Goal: Information Seeking & Learning: Learn about a topic

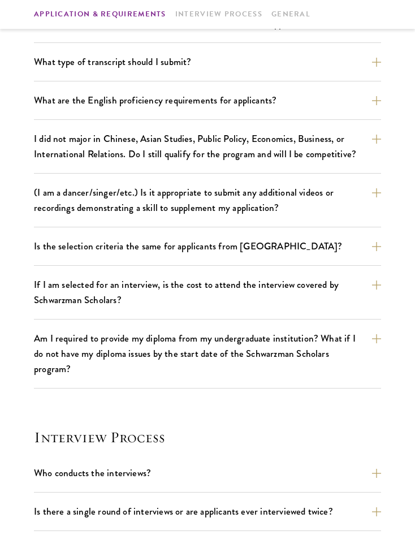
scroll to position [904, 0]
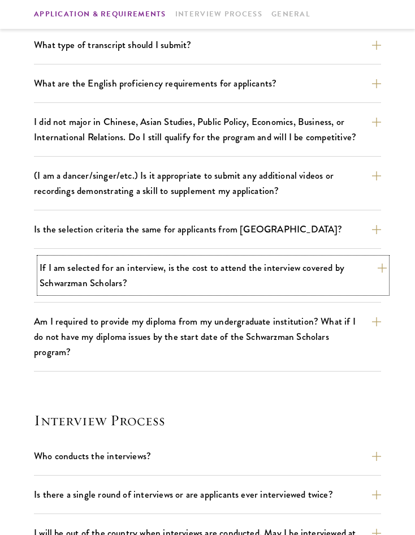
click at [188, 271] on button "If I am selected for an interview, is the cost to attend the interview covered …" at bounding box center [213, 275] width 347 height 35
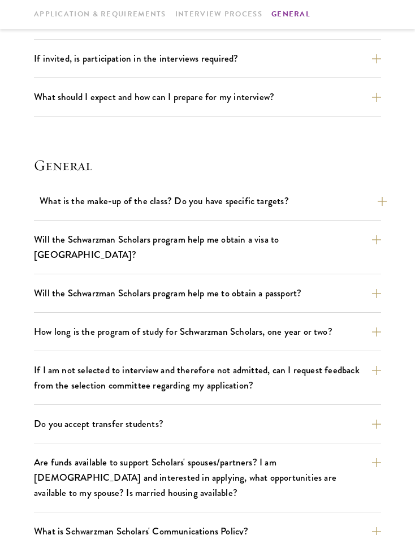
scroll to position [1582, 0]
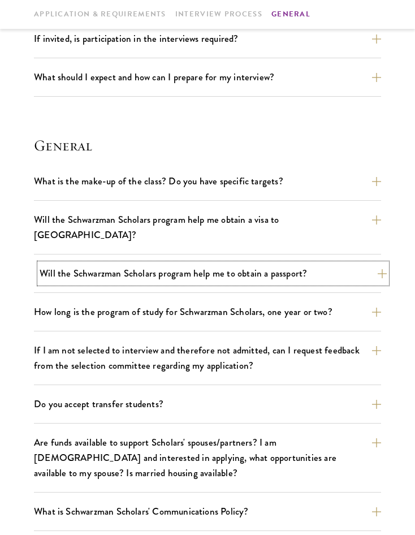
click at [192, 263] on button "Will the Schwarzman Scholars program help me to obtain a passport?" at bounding box center [213, 273] width 347 height 20
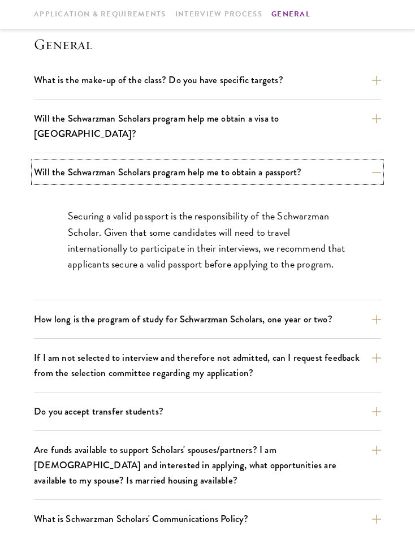
scroll to position [1675, 0]
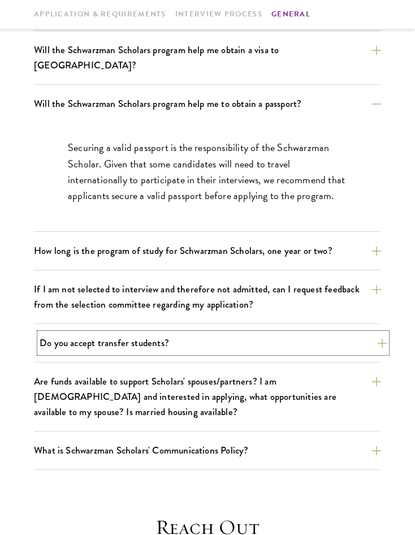
click at [199, 333] on button "Do you accept transfer students?" at bounding box center [213, 343] width 347 height 20
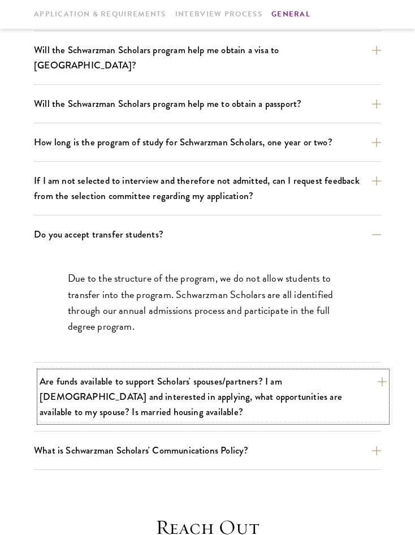
click at [191, 379] on button "Are funds available to support Scholars' spouses/partners? I am [DEMOGRAPHIC_DA…" at bounding box center [213, 396] width 347 height 50
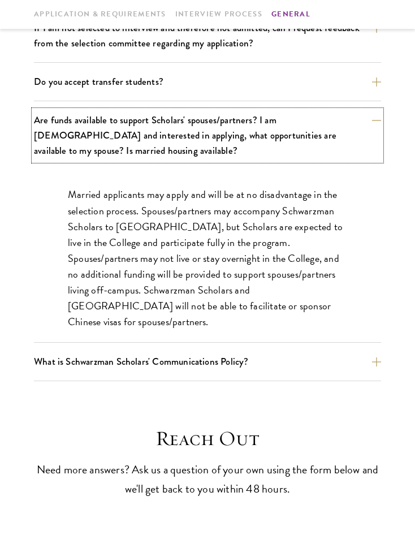
scroll to position [1957, 0]
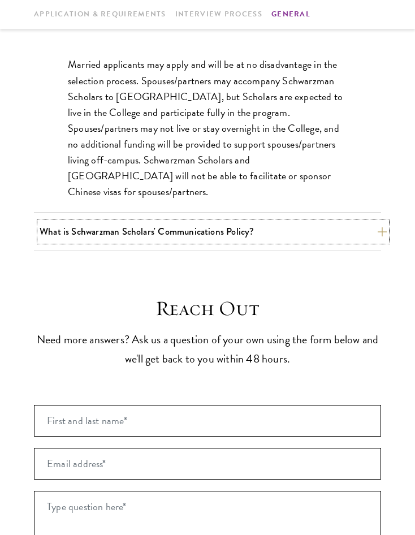
click at [266, 221] on button "What is Schwarzman Scholars' Communications Policy?" at bounding box center [213, 231] width 347 height 20
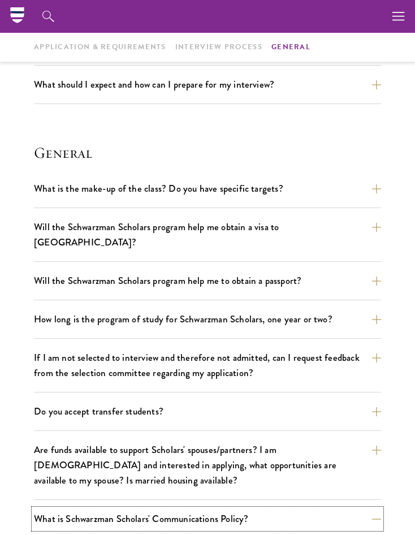
scroll to position [1449, 0]
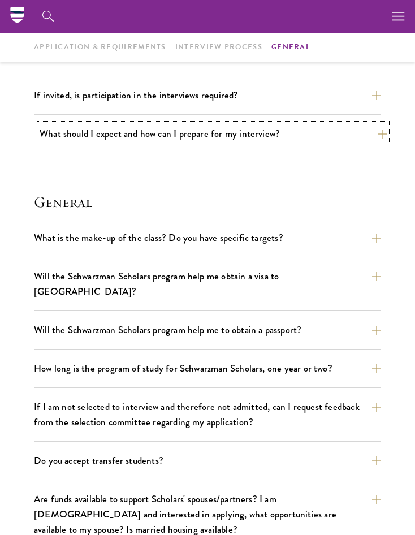
click at [327, 132] on button "What should I expect and how can I prepare for my interview?" at bounding box center [213, 134] width 347 height 20
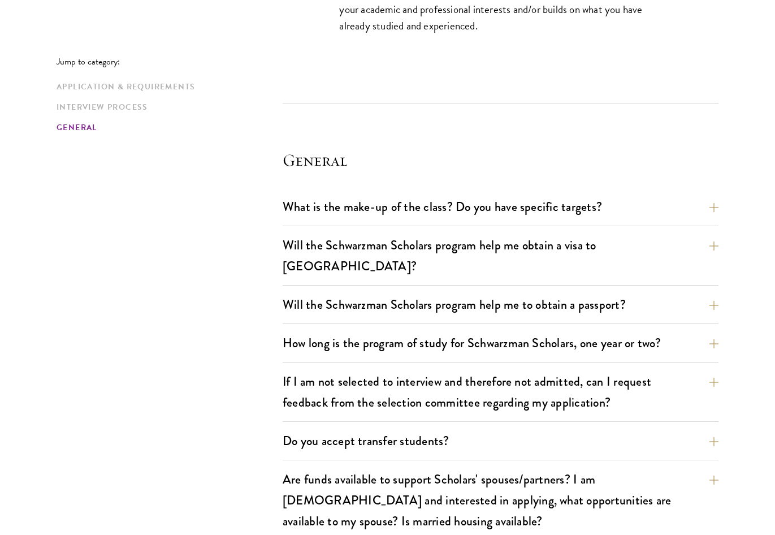
scroll to position [2286, 0]
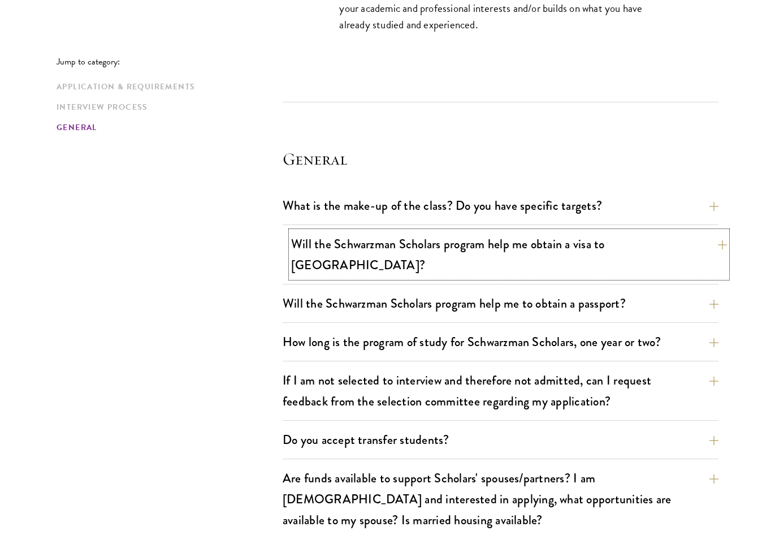
click at [414, 233] on button "Will the Schwarzman Scholars program help me obtain a visa to China?" at bounding box center [509, 254] width 436 height 46
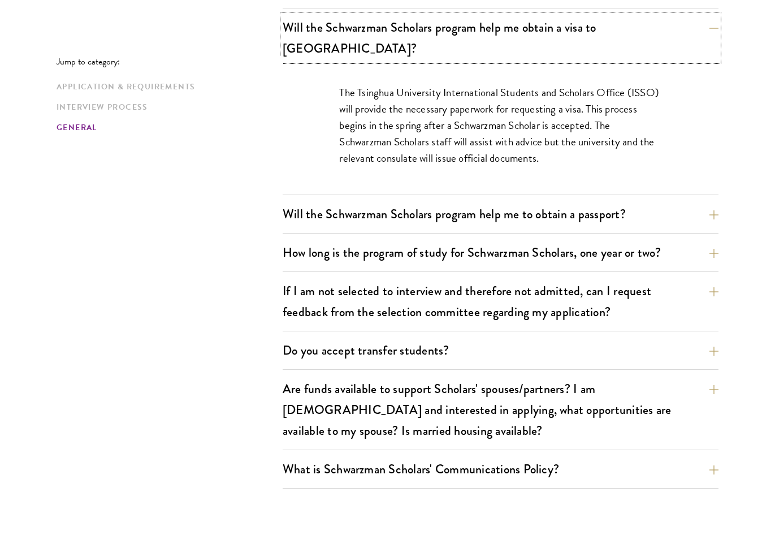
scroll to position [1777, 0]
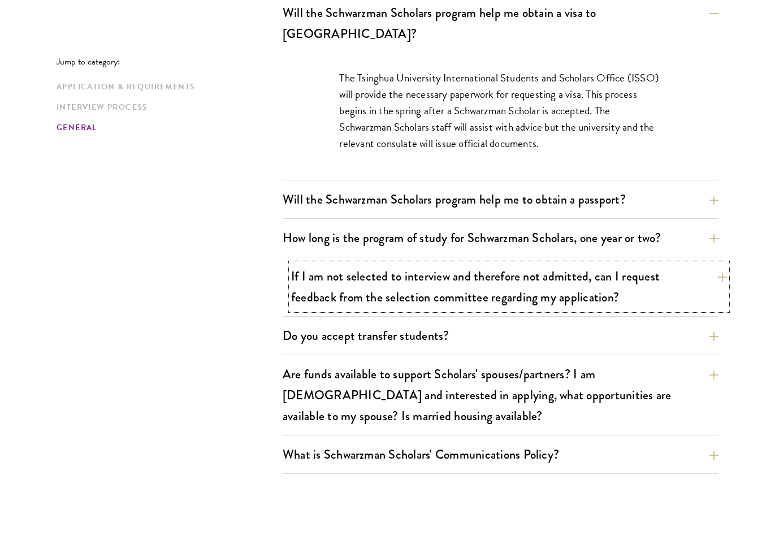
click at [414, 263] on button "If I am not selected to interview and therefore not admitted, can I request fee…" at bounding box center [509, 286] width 436 height 46
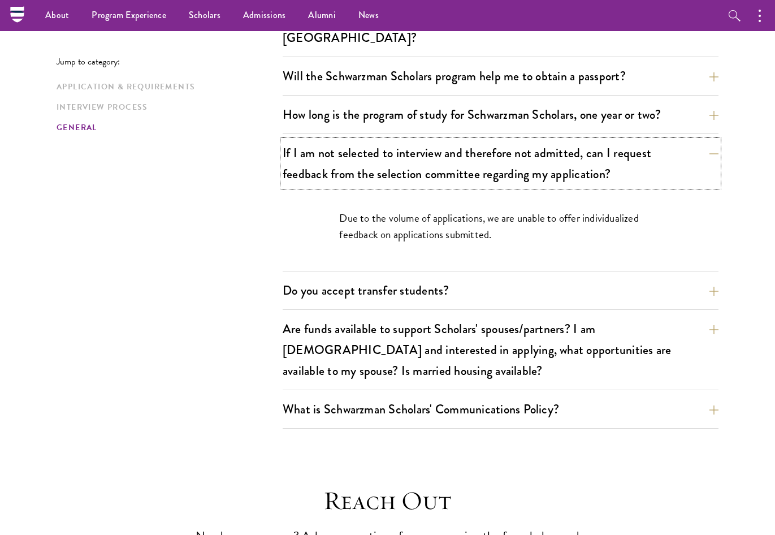
scroll to position [1721, 0]
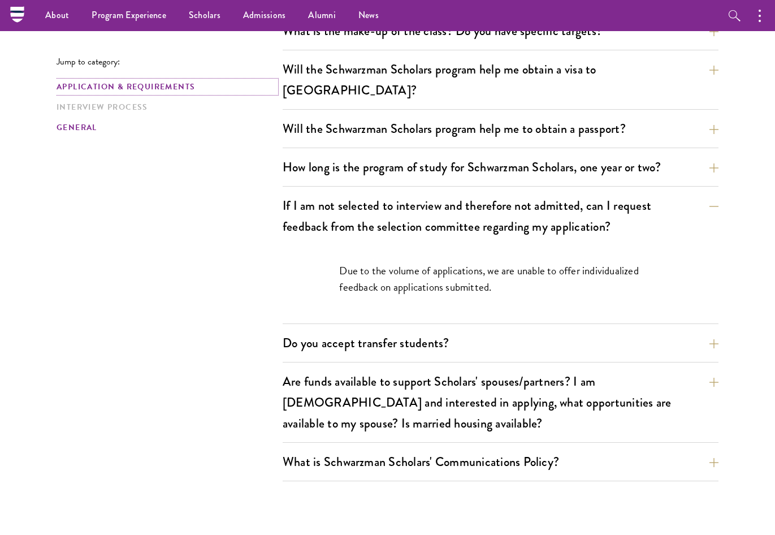
click at [123, 89] on link "Application & Requirements" at bounding box center [166, 87] width 219 height 12
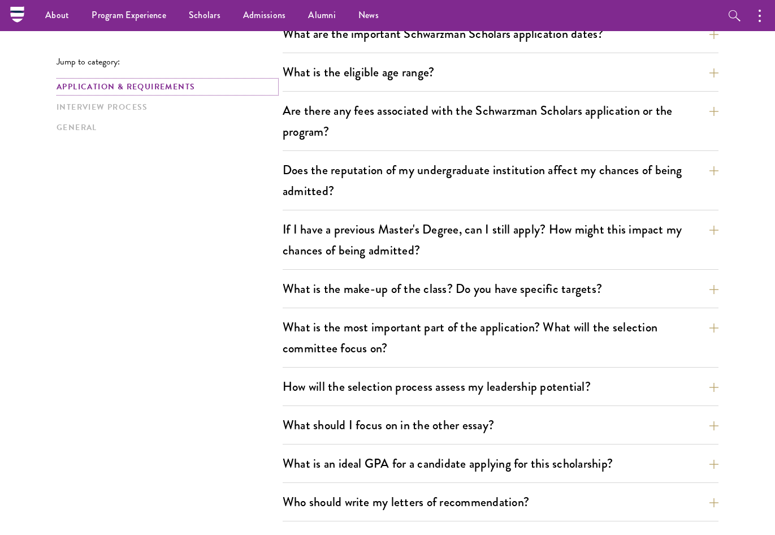
scroll to position [278, 0]
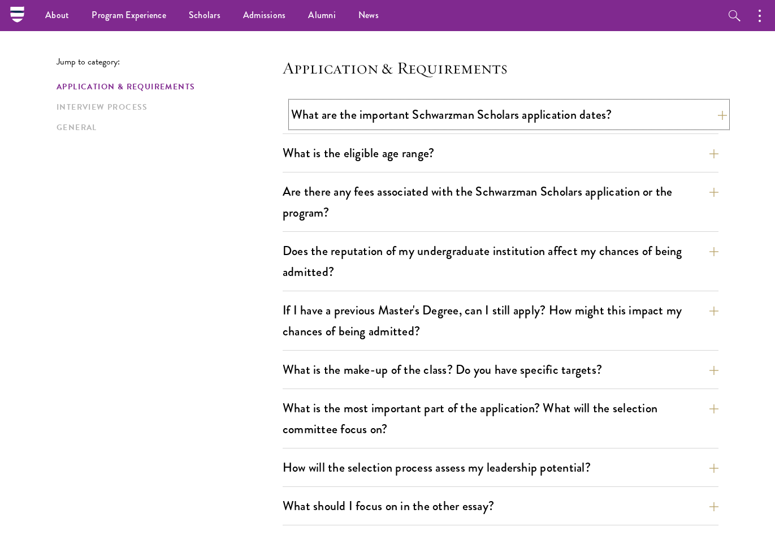
click at [414, 118] on button "What are the important Schwarzman Scholars application dates?" at bounding box center [509, 114] width 436 height 25
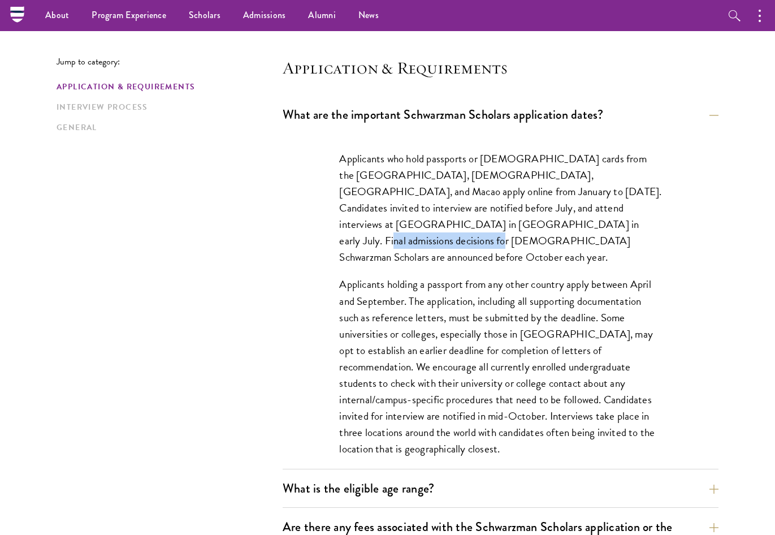
drag, startPoint x: 467, startPoint y: 222, endPoint x: 597, endPoint y: 229, distance: 130.1
click at [414, 229] on p "Applicants who hold passports or permanent resident cards from the Chinese main…" at bounding box center [500, 207] width 322 height 115
copy p "Chinese Schwarzman Scholars"
click at [414, 249] on p "Applicants who hold passports or permanent resident cards from the Chinese main…" at bounding box center [500, 207] width 322 height 115
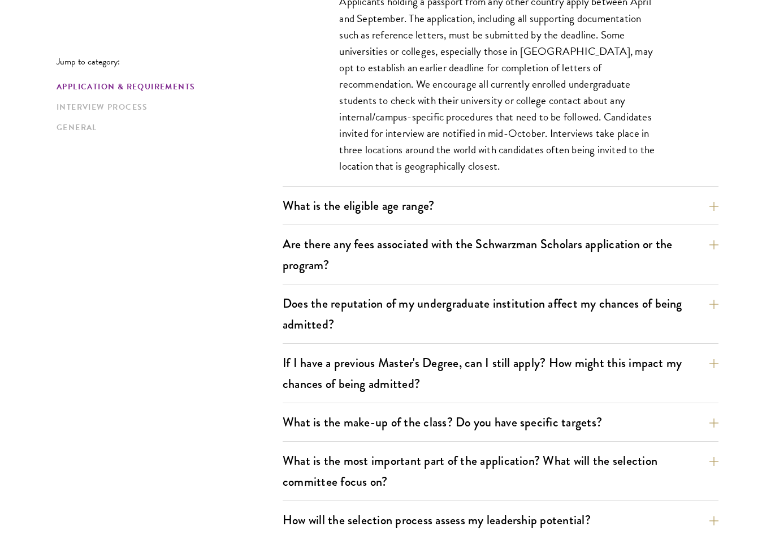
scroll to position [617, 0]
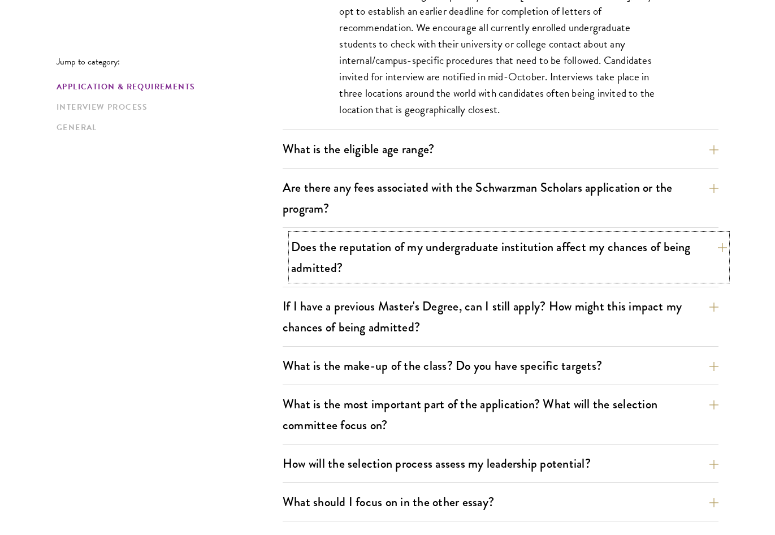
click at [357, 257] on button "Does the reputation of my undergraduate institution affect my chances of being …" at bounding box center [509, 257] width 436 height 46
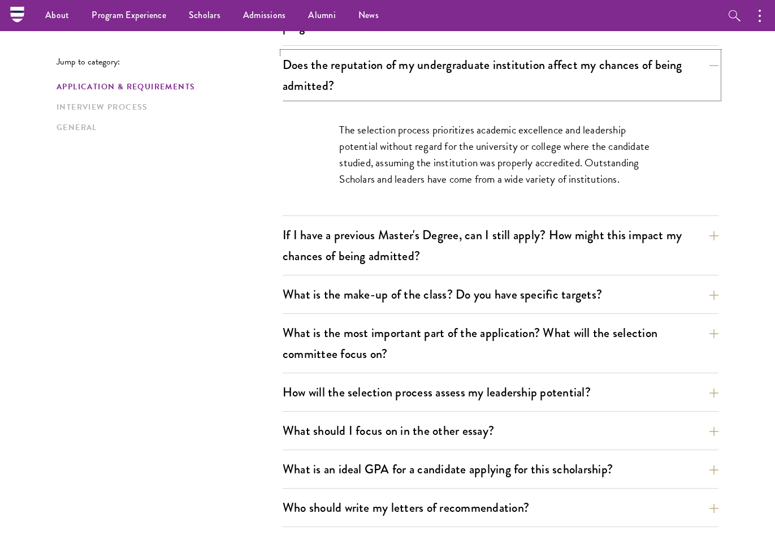
scroll to position [448, 0]
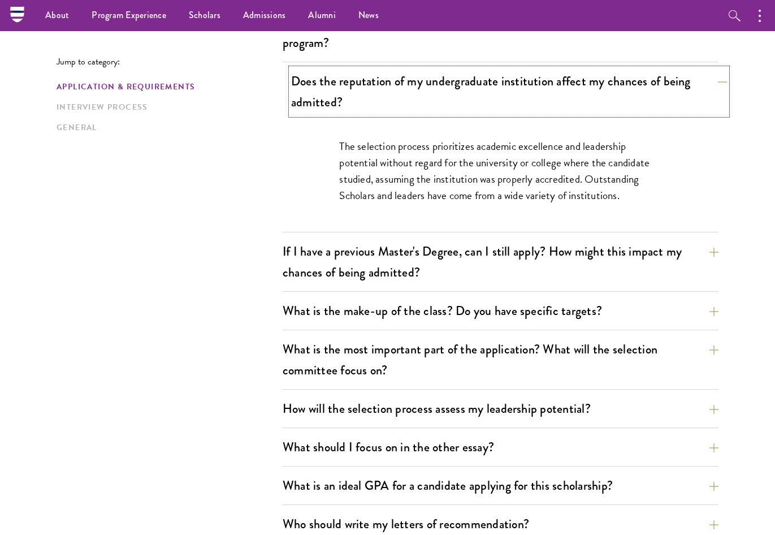
click at [414, 94] on button "Does the reputation of my undergraduate institution affect my chances of being …" at bounding box center [509, 91] width 436 height 46
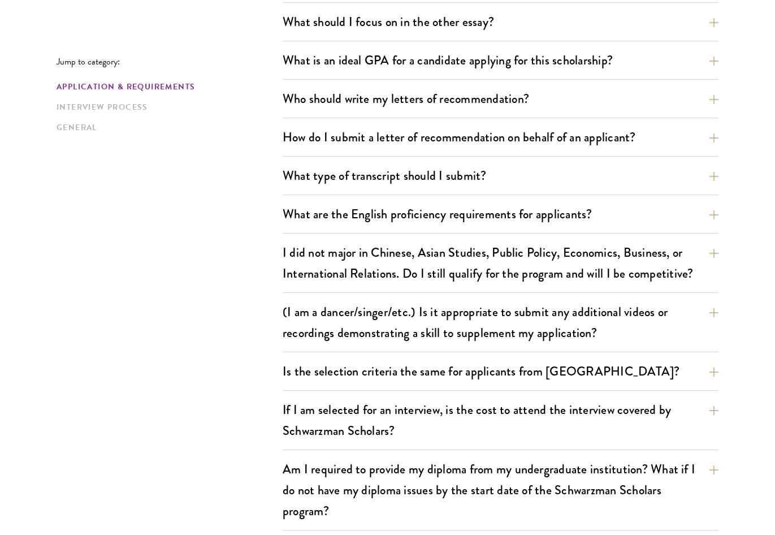
scroll to position [787, 0]
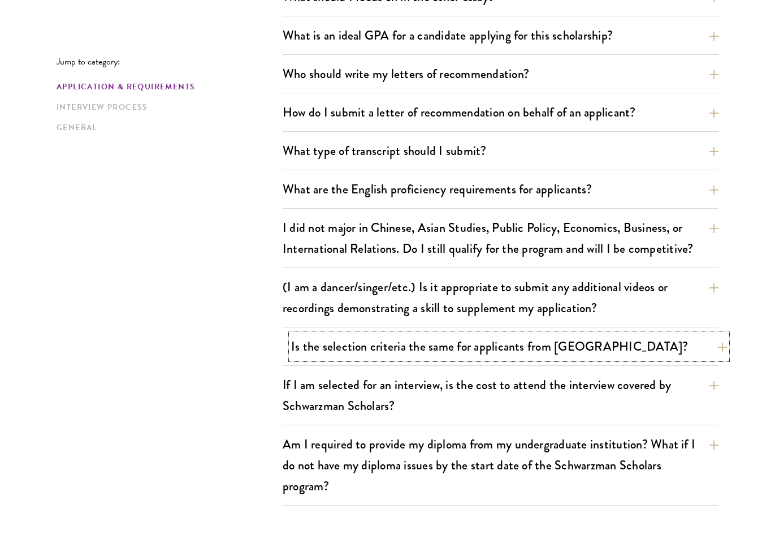
click at [414, 341] on button "Is the selection criteria the same for applicants from China?" at bounding box center [509, 345] width 436 height 25
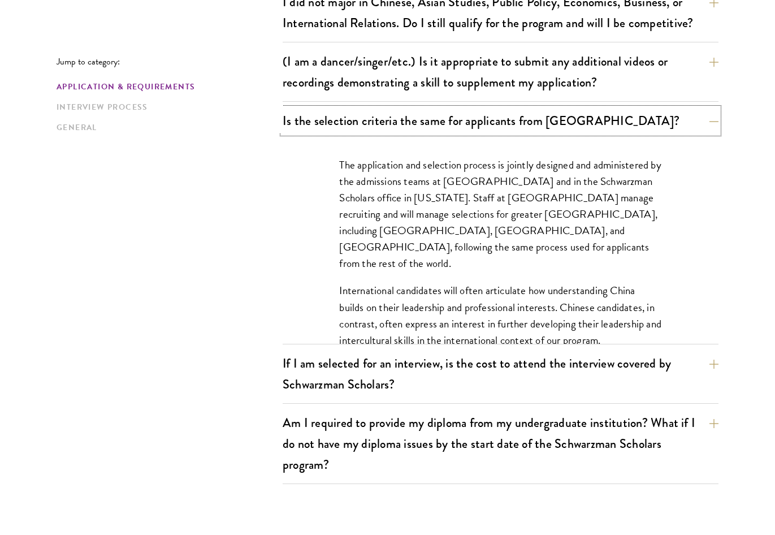
scroll to position [1013, 0]
click at [414, 368] on button "If I am selected for an interview, is the cost to attend the interview covered …" at bounding box center [509, 373] width 436 height 46
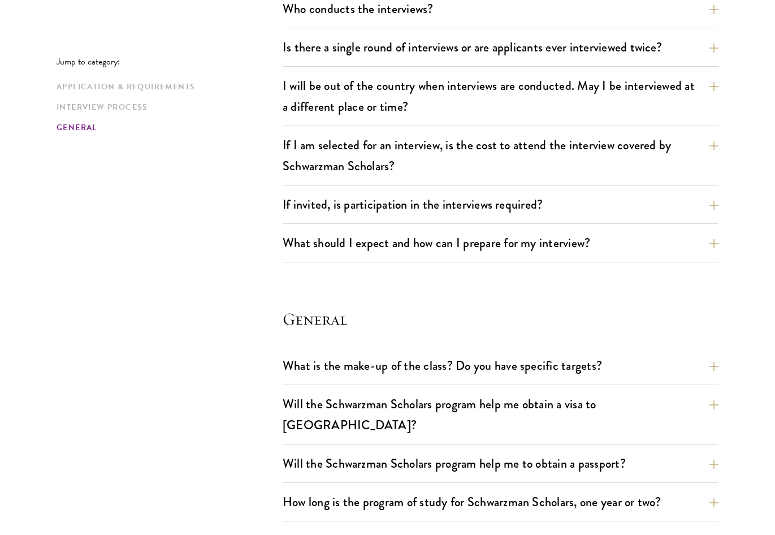
scroll to position [1465, 0]
click at [414, 234] on button "What should I expect and how can I prepare for my interview?" at bounding box center [509, 241] width 436 height 25
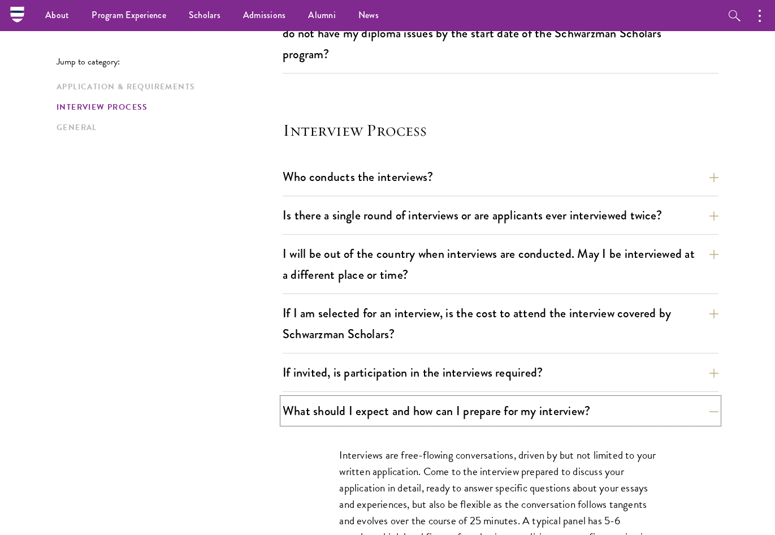
scroll to position [1217, 0]
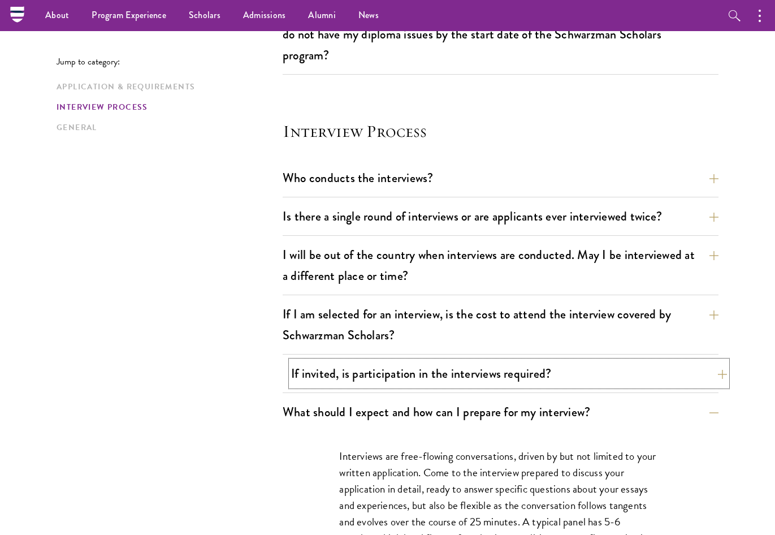
click at [414, 375] on button "If invited, is participation in the interviews required?" at bounding box center [509, 372] width 436 height 25
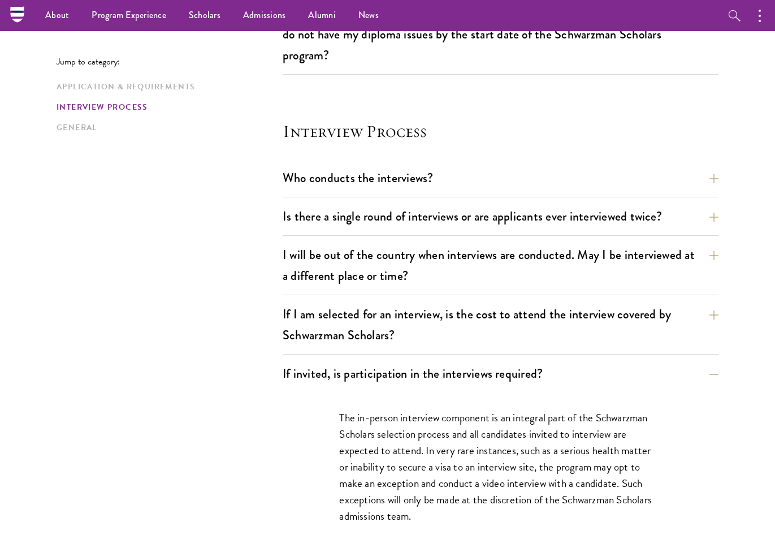
click at [414, 453] on p "The in-person interview component is an integral part of the Schwarzman Scholar…" at bounding box center [500, 466] width 322 height 115
click at [414, 280] on button "I will be out of the country when interviews are conducted. May I be interviewe…" at bounding box center [509, 265] width 436 height 46
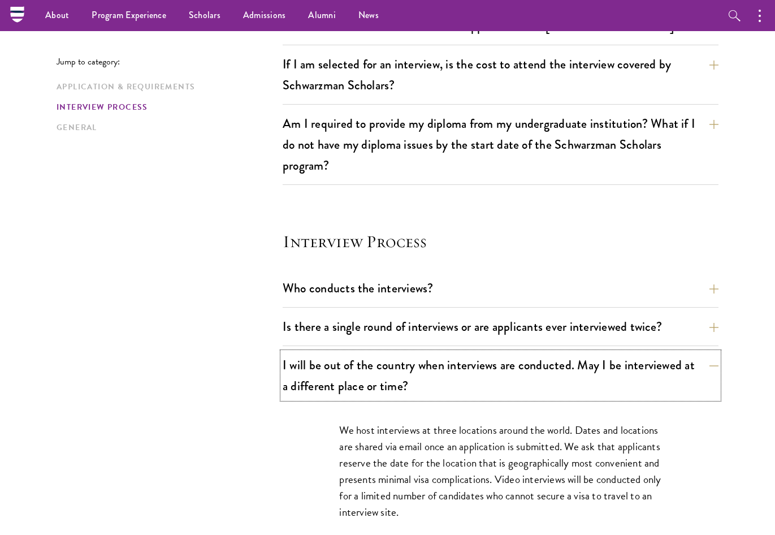
scroll to position [1104, 0]
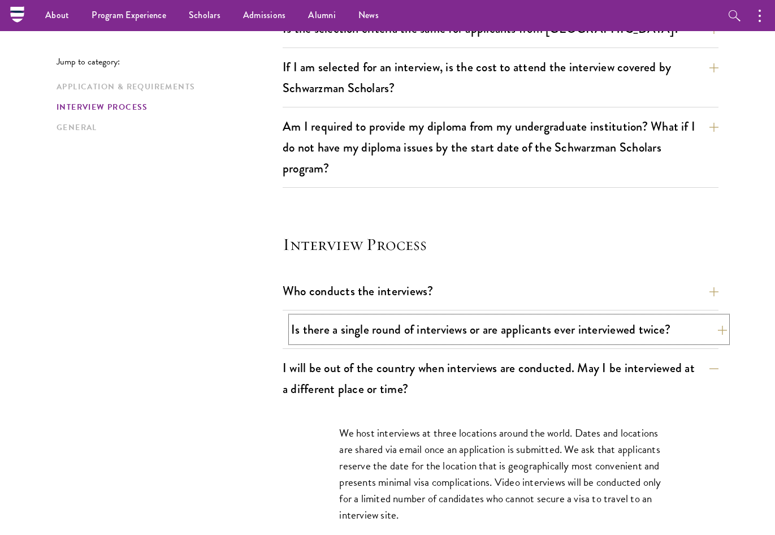
click at [359, 329] on button "Is there a single round of interviews or are applicants ever interviewed twice?" at bounding box center [509, 328] width 436 height 25
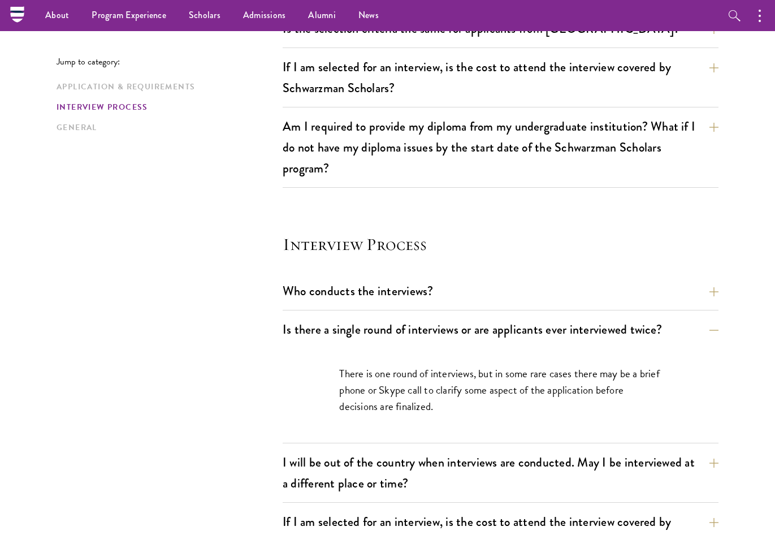
click at [376, 383] on p "There is one round of interviews, but in some rare cases there may be a brief p…" at bounding box center [500, 389] width 322 height 49
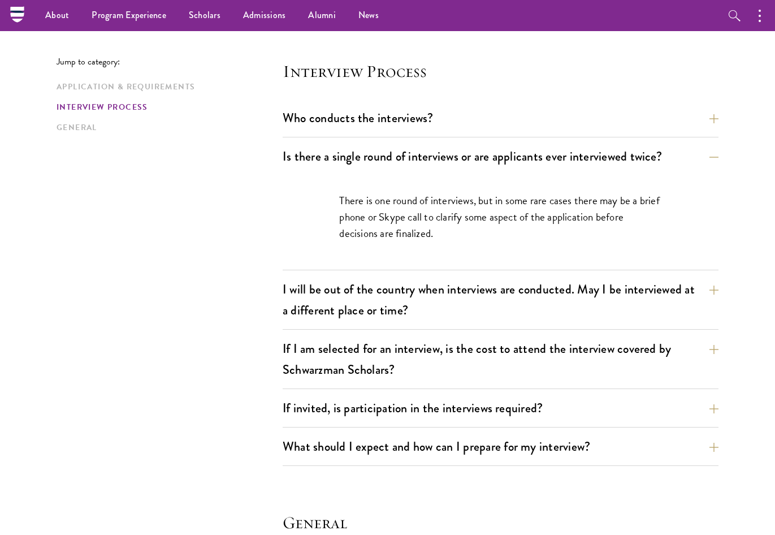
scroll to position [1161, 0]
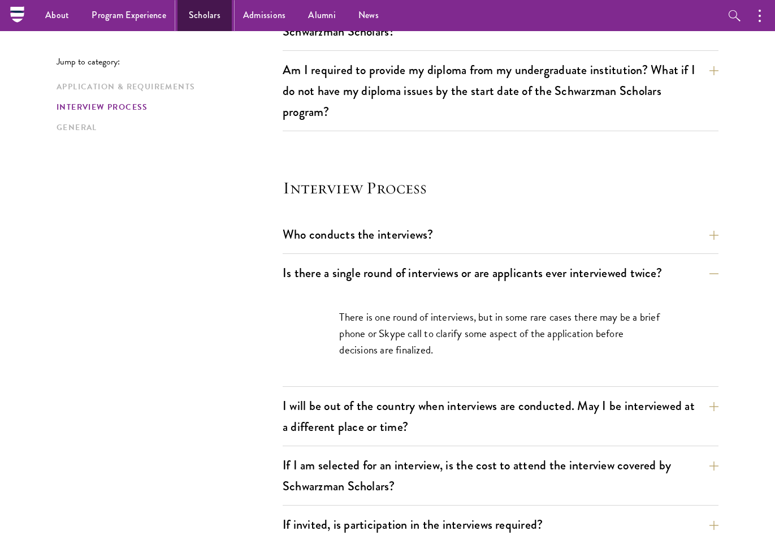
click at [210, 13] on link "Scholars" at bounding box center [204, 15] width 54 height 31
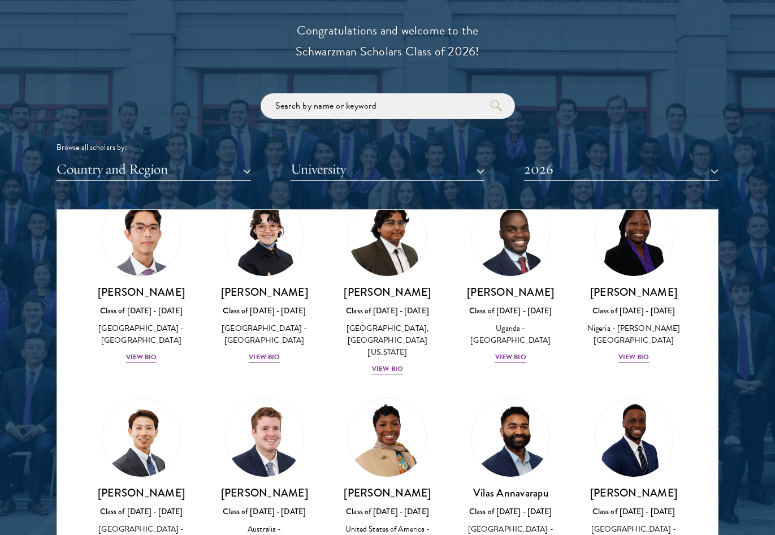
scroll to position [1300, 0]
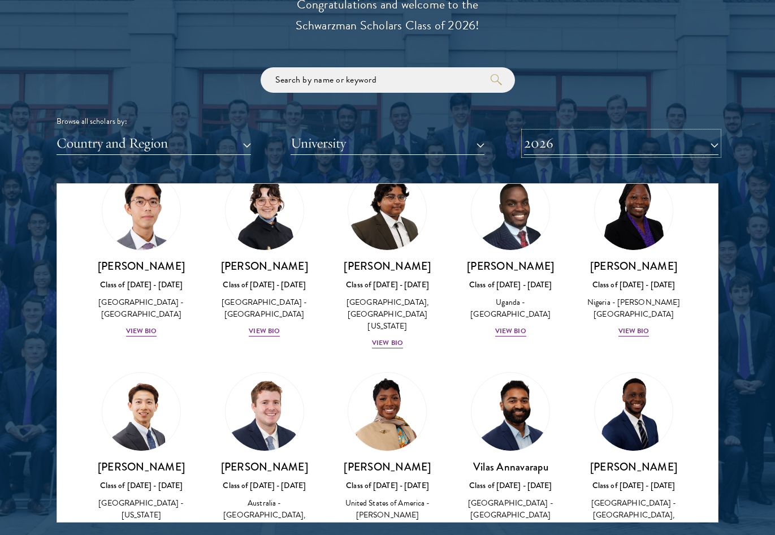
click at [633, 153] on button "2026" at bounding box center [621, 143] width 194 height 23
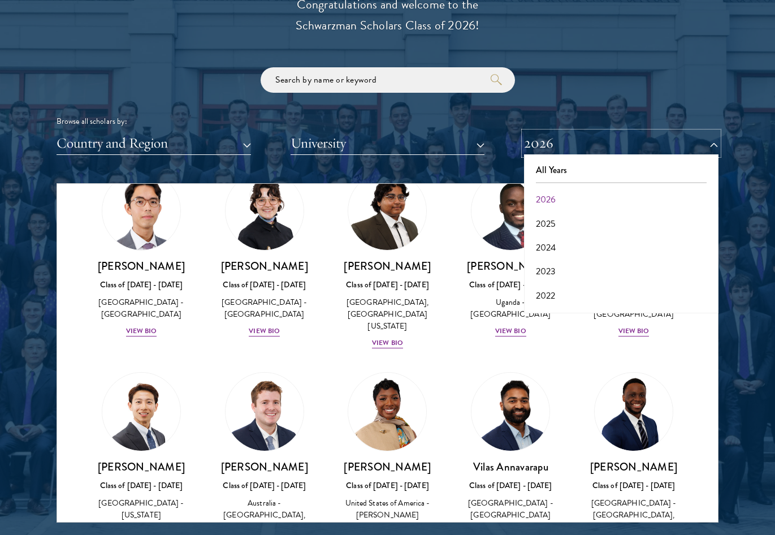
click at [627, 146] on button "2026" at bounding box center [621, 143] width 194 height 23
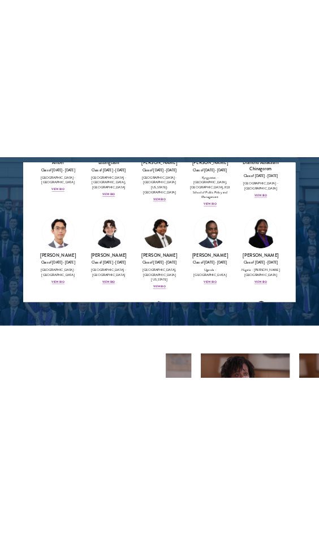
scroll to position [170, 0]
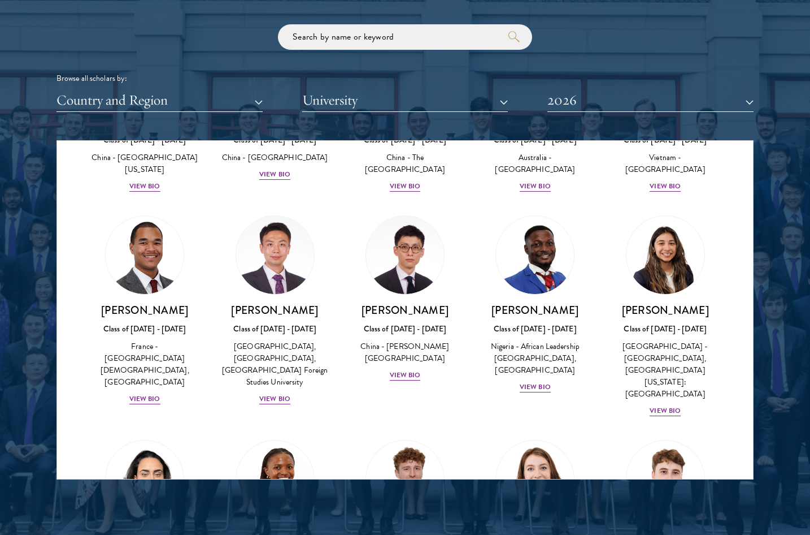
scroll to position [3391, 0]
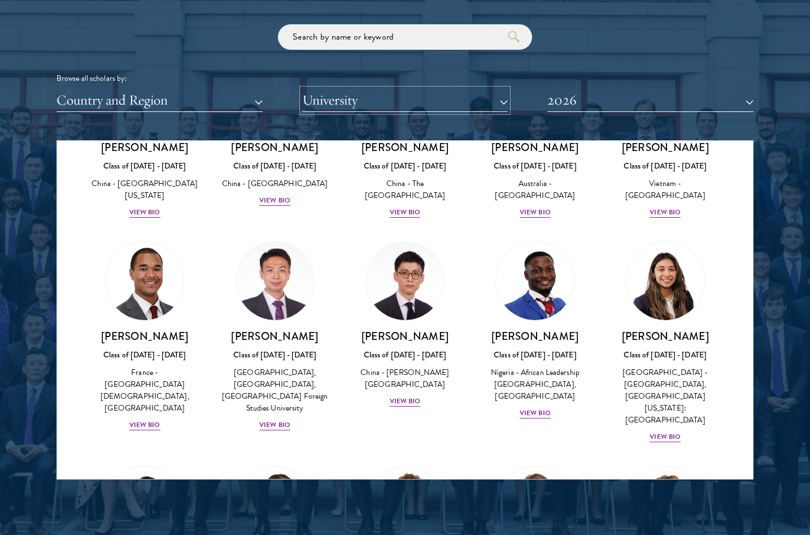
click at [420, 97] on button "University" at bounding box center [405, 100] width 206 height 23
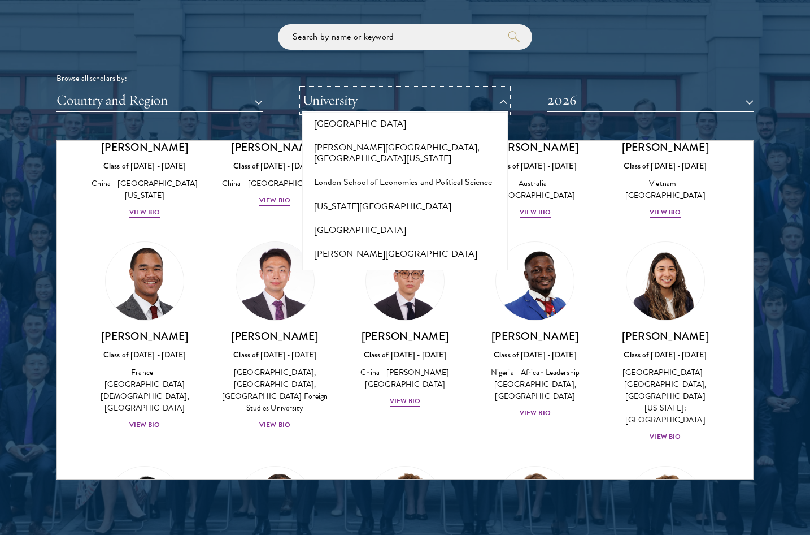
scroll to position [3955, 0]
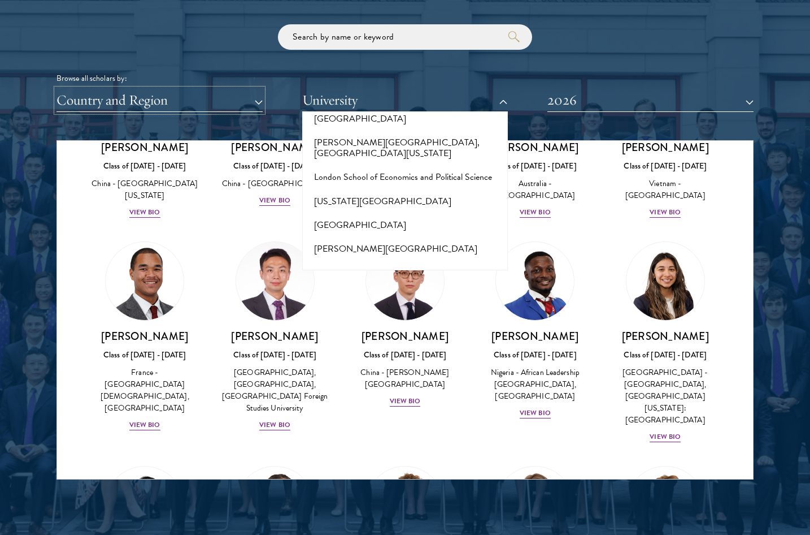
click at [150, 103] on button "Country and Region" at bounding box center [160, 100] width 206 height 23
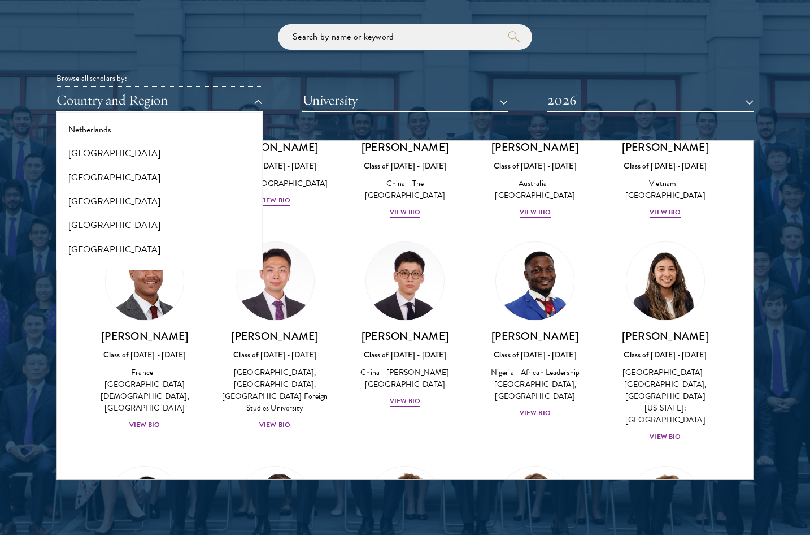
scroll to position [1526, 0]
click at [115, 186] on button "[GEOGRAPHIC_DATA]" at bounding box center [159, 198] width 199 height 24
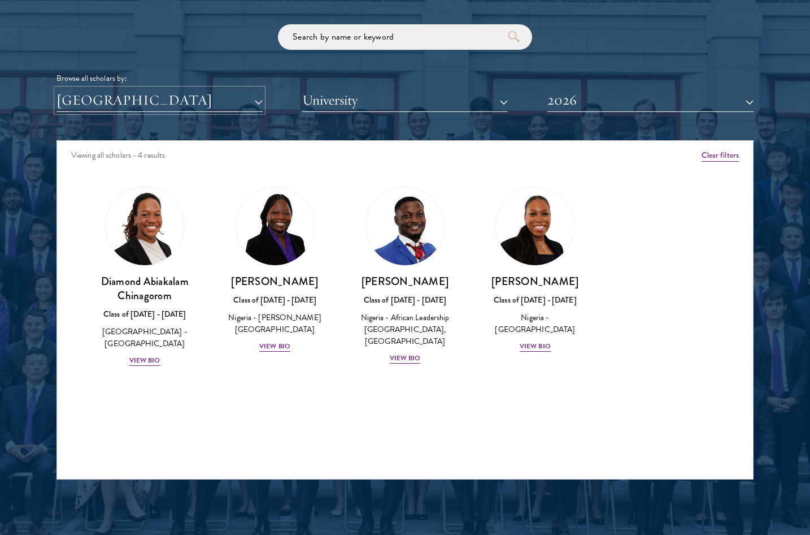
click at [128, 99] on button "[GEOGRAPHIC_DATA]" at bounding box center [160, 100] width 206 height 23
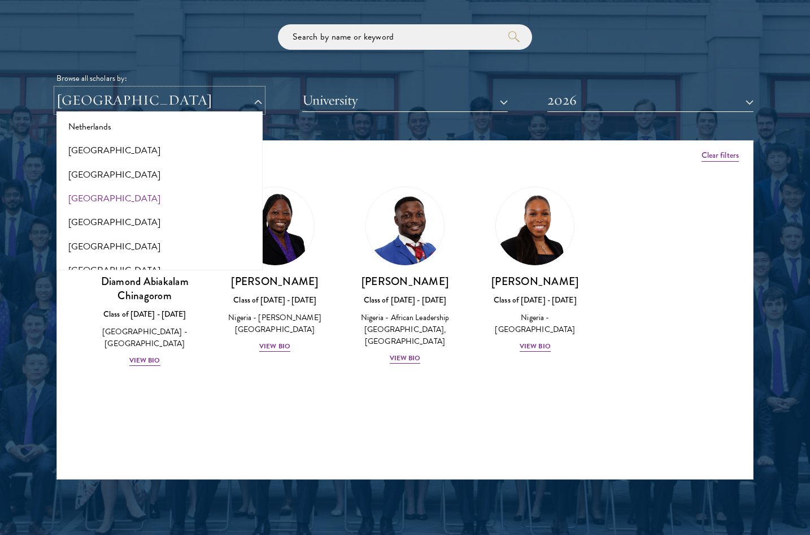
scroll to position [1582, 0]
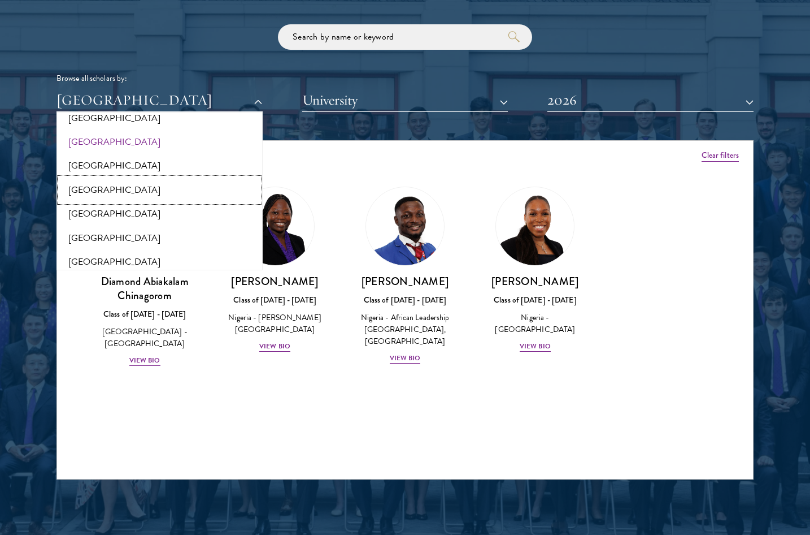
click at [76, 178] on button "[GEOGRAPHIC_DATA]" at bounding box center [159, 190] width 199 height 24
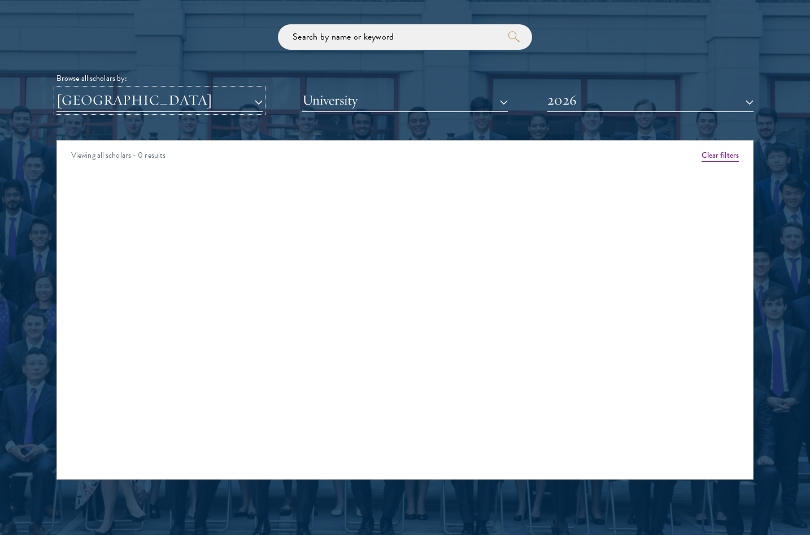
click at [106, 101] on button "[GEOGRAPHIC_DATA]" at bounding box center [160, 100] width 206 height 23
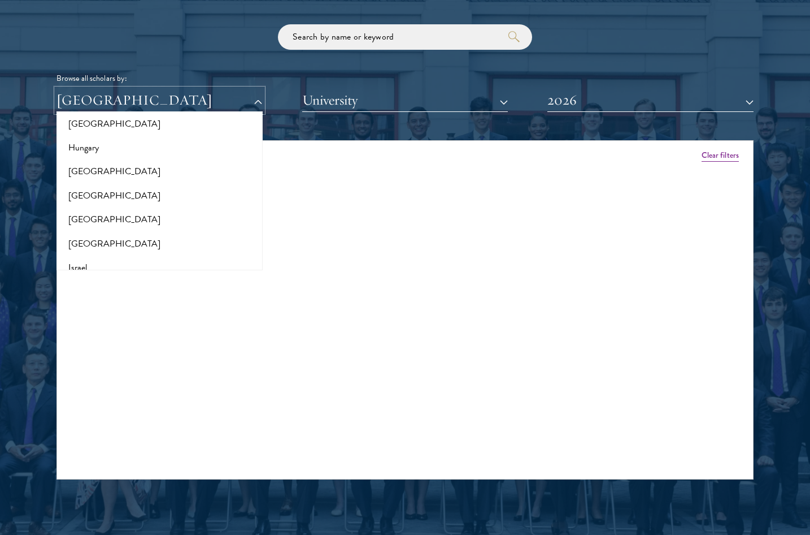
scroll to position [1017, 0]
click at [85, 237] on button "[GEOGRAPHIC_DATA]" at bounding box center [159, 241] width 199 height 24
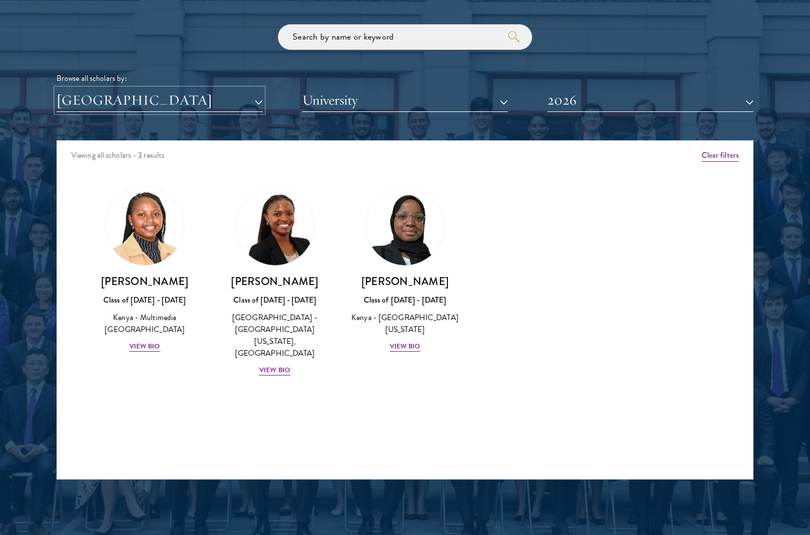
click at [101, 97] on button "[GEOGRAPHIC_DATA]" at bounding box center [160, 100] width 206 height 23
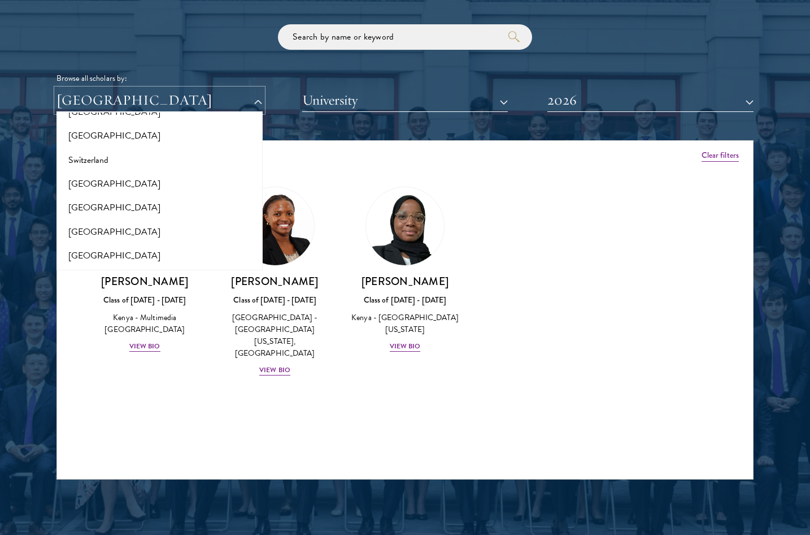
scroll to position [2091, 0]
click at [124, 198] on button "[GEOGRAPHIC_DATA]" at bounding box center [159, 208] width 199 height 24
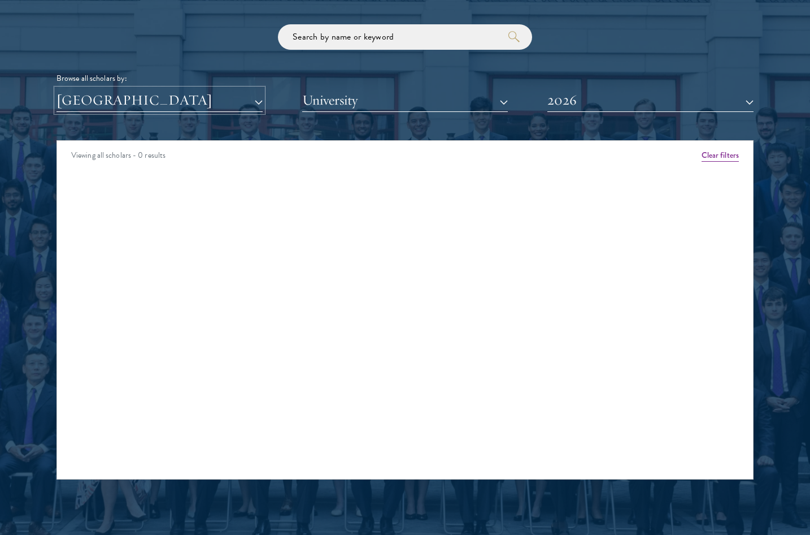
click at [111, 102] on button "[GEOGRAPHIC_DATA]" at bounding box center [160, 100] width 206 height 23
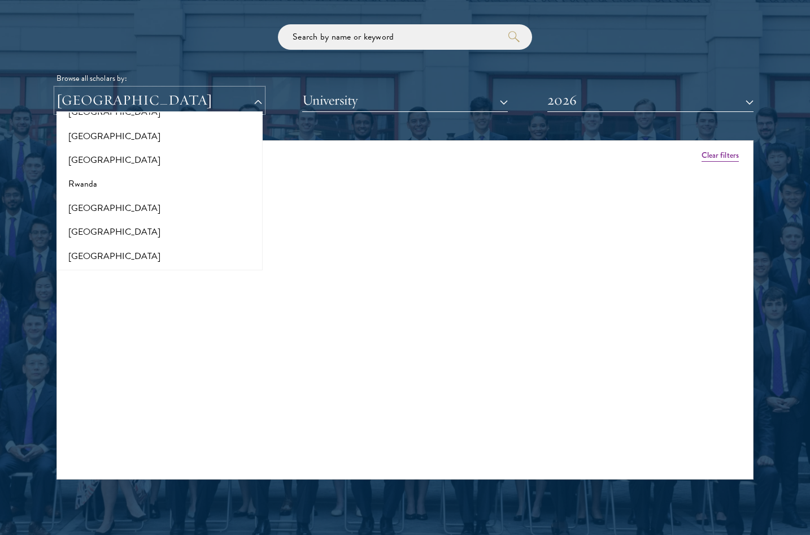
scroll to position [1804, 0]
click at [116, 179] on button "Rwanda" at bounding box center [159, 183] width 199 height 24
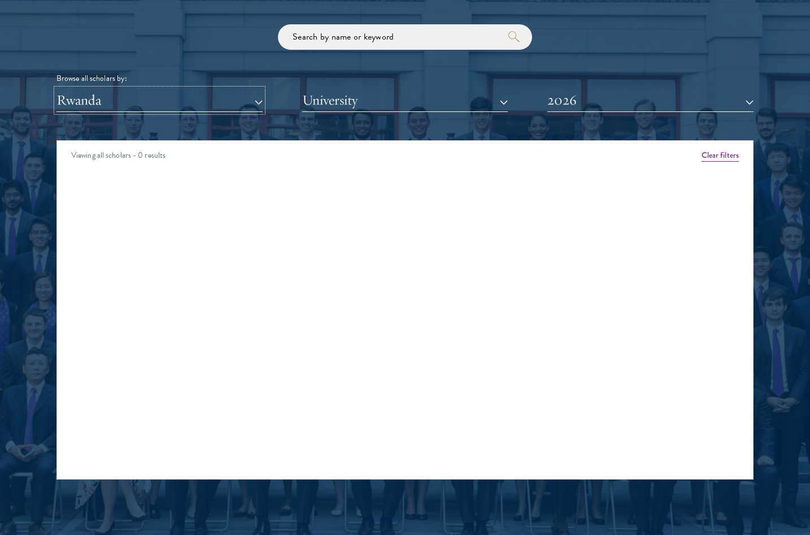
click at [150, 101] on button "Rwanda" at bounding box center [160, 100] width 206 height 23
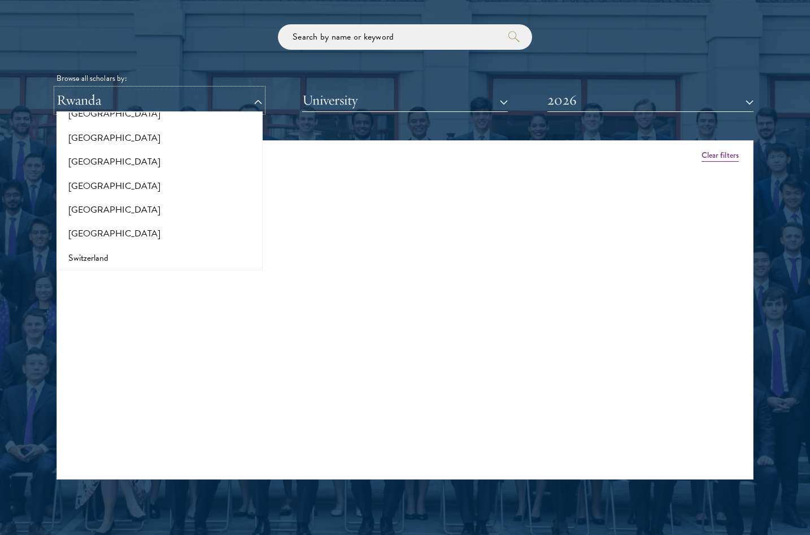
scroll to position [1974, 0]
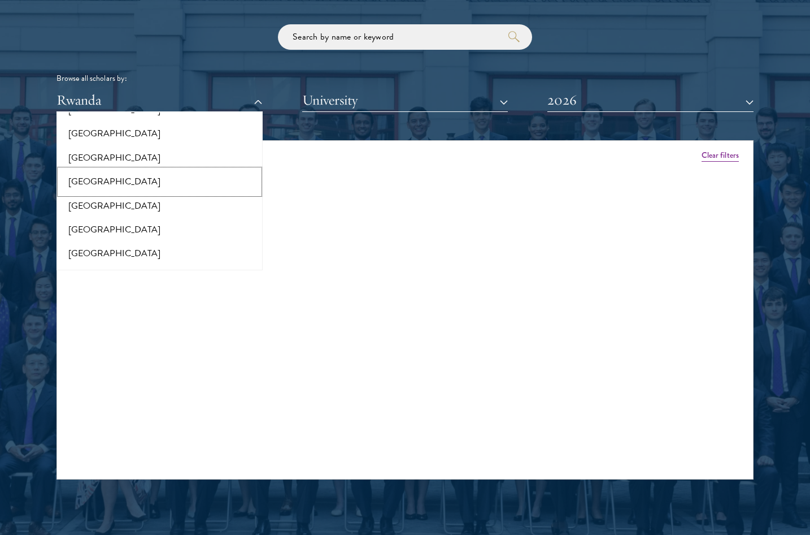
click at [105, 172] on button "[GEOGRAPHIC_DATA]" at bounding box center [159, 182] width 199 height 24
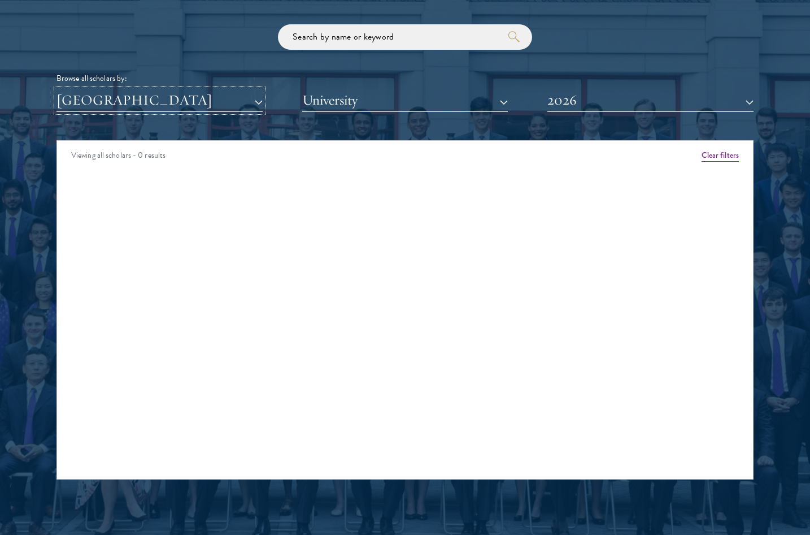
click at [110, 102] on button "[GEOGRAPHIC_DATA]" at bounding box center [160, 100] width 206 height 23
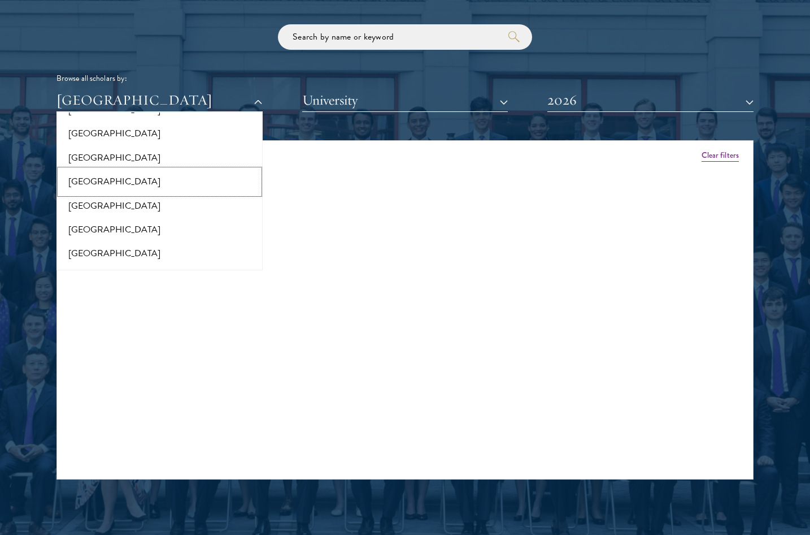
click at [115, 177] on button "[GEOGRAPHIC_DATA]" at bounding box center [159, 182] width 199 height 24
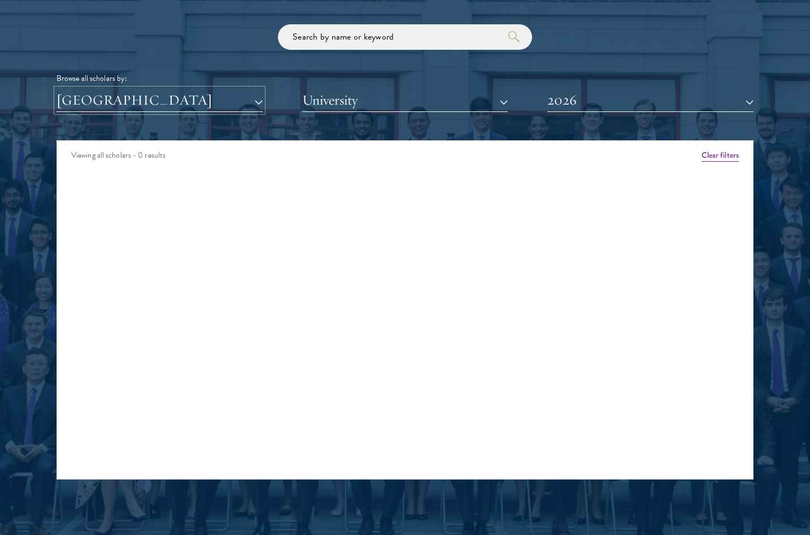
click at [114, 89] on button "[GEOGRAPHIC_DATA]" at bounding box center [160, 100] width 206 height 23
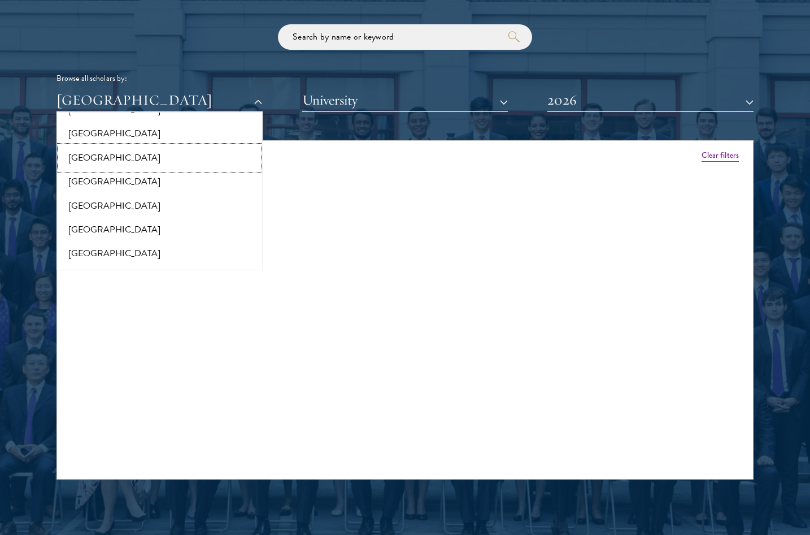
click at [123, 146] on button "[GEOGRAPHIC_DATA]" at bounding box center [159, 158] width 199 height 24
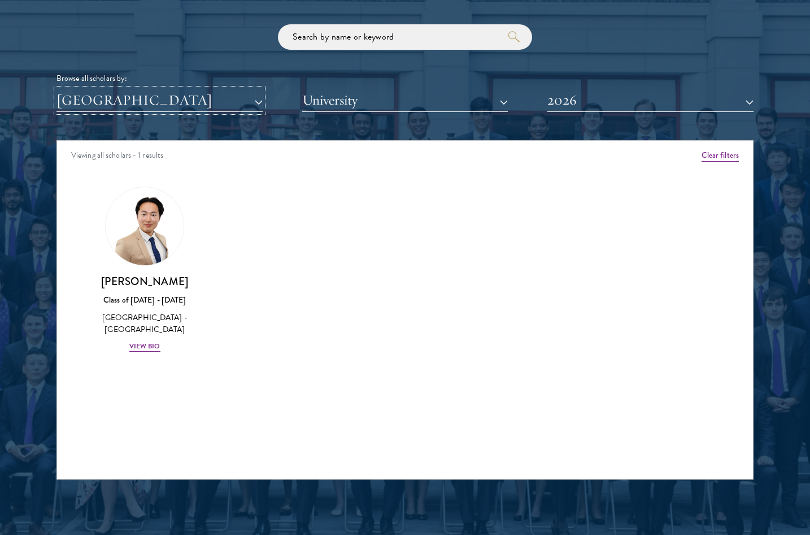
click at [108, 105] on button "[GEOGRAPHIC_DATA]" at bounding box center [160, 100] width 206 height 23
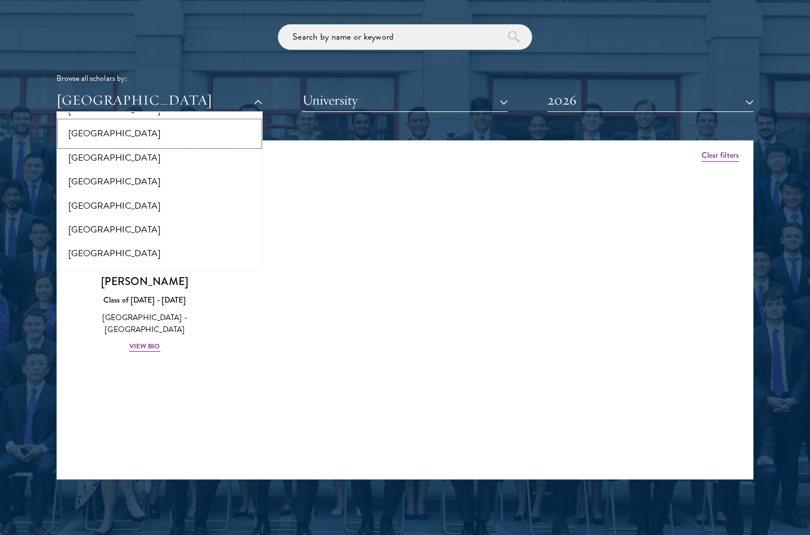
click at [84, 121] on button "[GEOGRAPHIC_DATA]" at bounding box center [159, 133] width 199 height 24
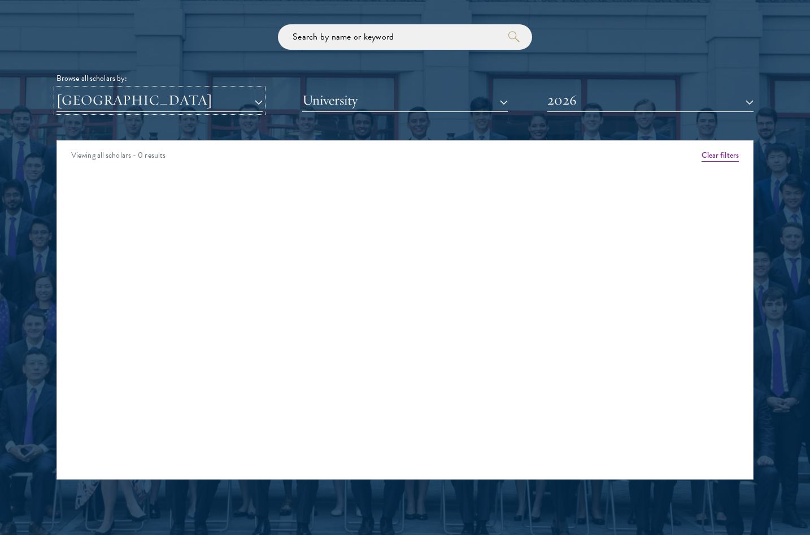
click at [90, 103] on button "[GEOGRAPHIC_DATA]" at bounding box center [160, 100] width 206 height 23
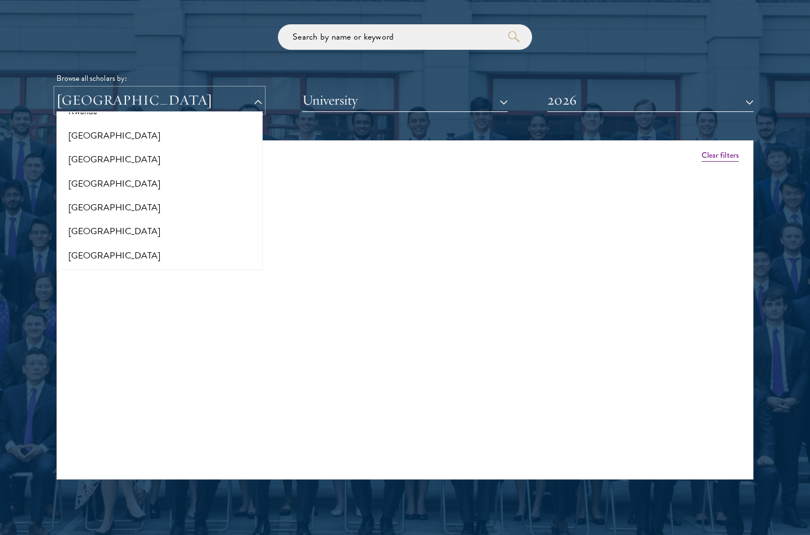
scroll to position [1861, 0]
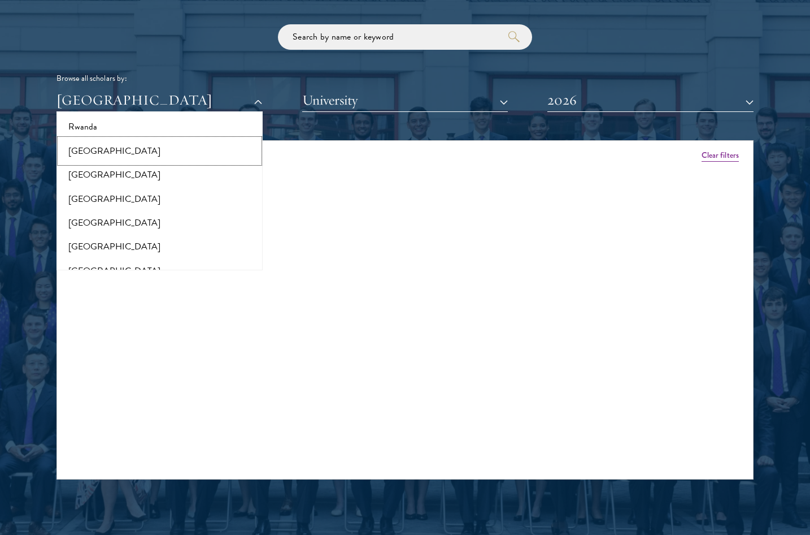
click at [92, 140] on button "[GEOGRAPHIC_DATA]" at bounding box center [159, 151] width 199 height 24
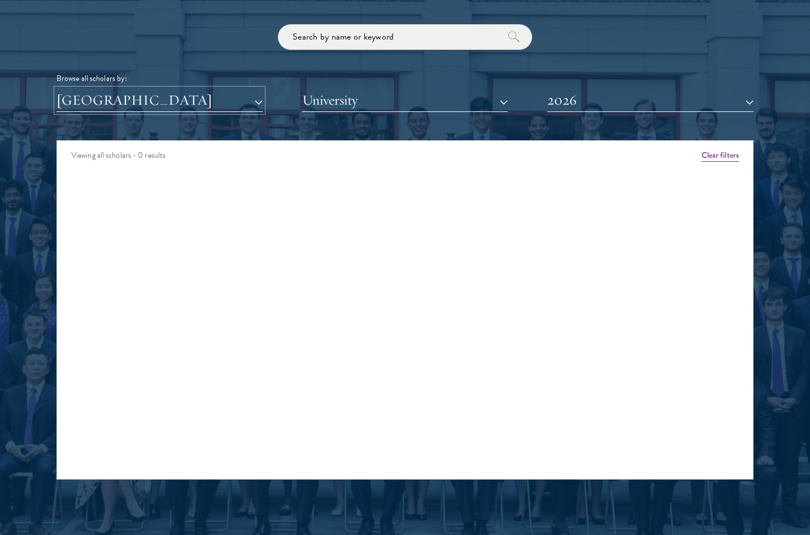
click at [86, 107] on button "[GEOGRAPHIC_DATA]" at bounding box center [160, 100] width 206 height 23
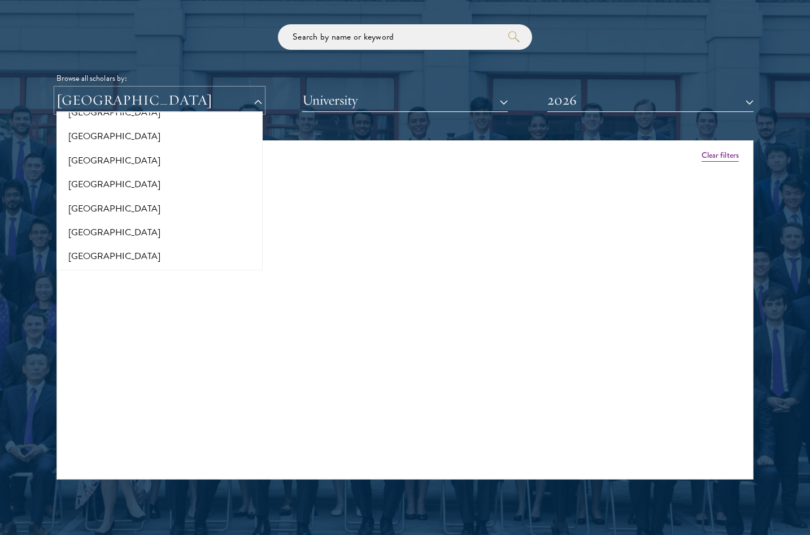
scroll to position [1183, 0]
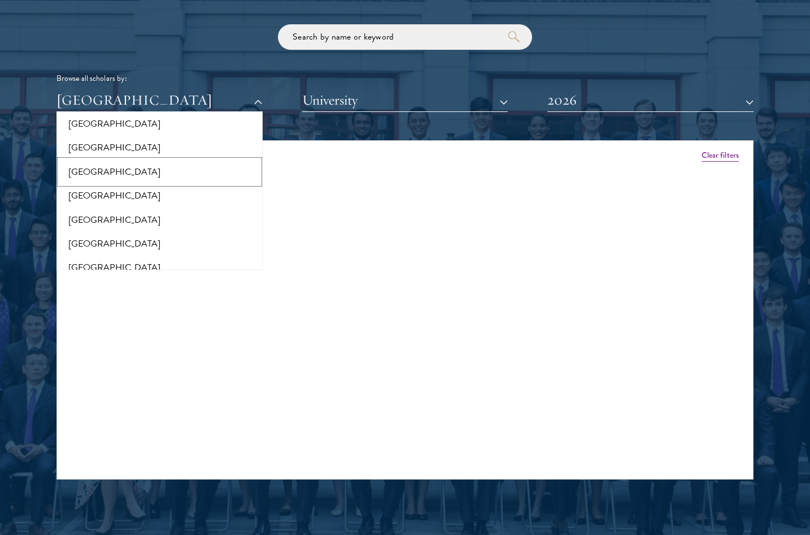
click at [93, 173] on button "[GEOGRAPHIC_DATA]" at bounding box center [159, 172] width 199 height 24
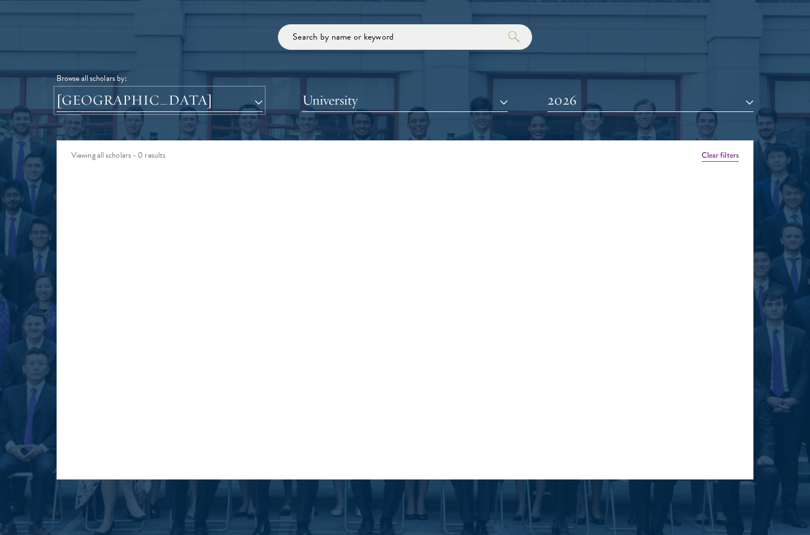
click at [120, 95] on button "[GEOGRAPHIC_DATA]" at bounding box center [160, 100] width 206 height 23
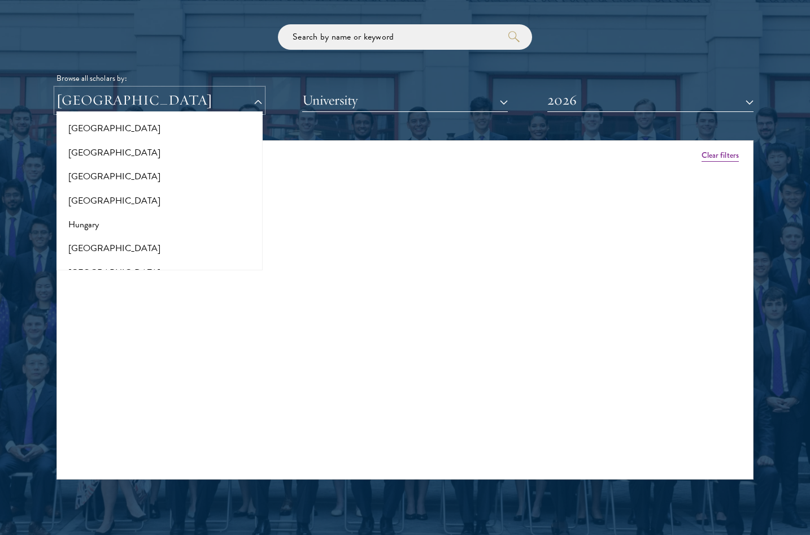
scroll to position [618, 0]
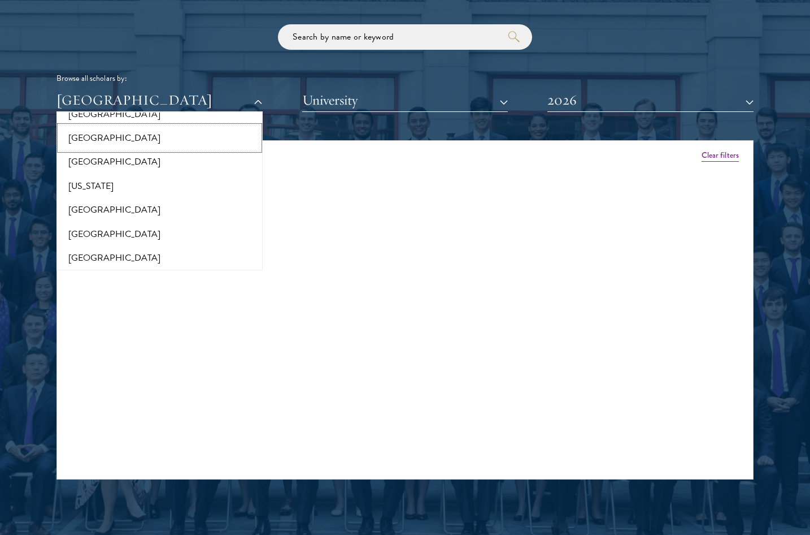
click at [111, 139] on button "[GEOGRAPHIC_DATA]" at bounding box center [159, 138] width 199 height 24
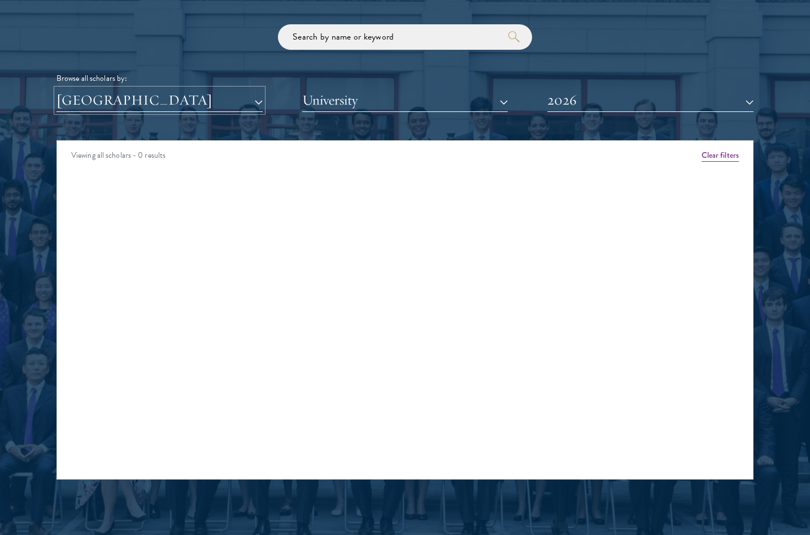
click at [103, 98] on button "[GEOGRAPHIC_DATA]" at bounding box center [160, 100] width 206 height 23
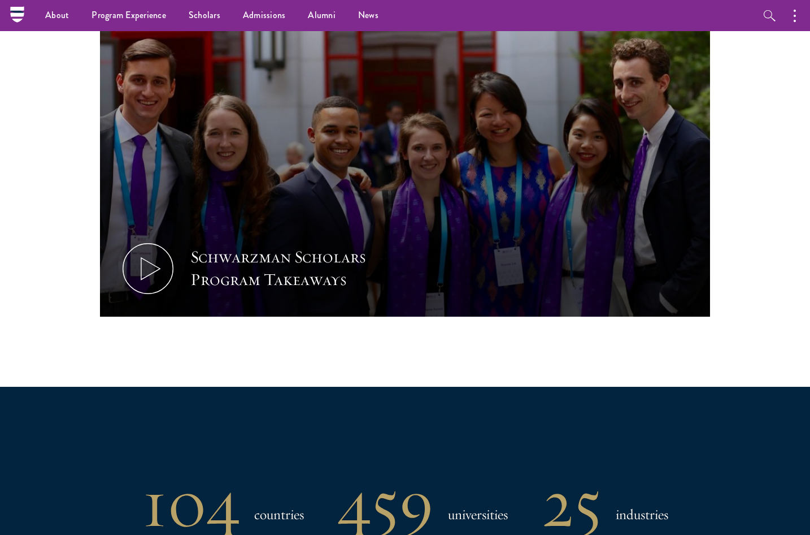
scroll to position [286, 0]
